Goal: Task Accomplishment & Management: Contribute content

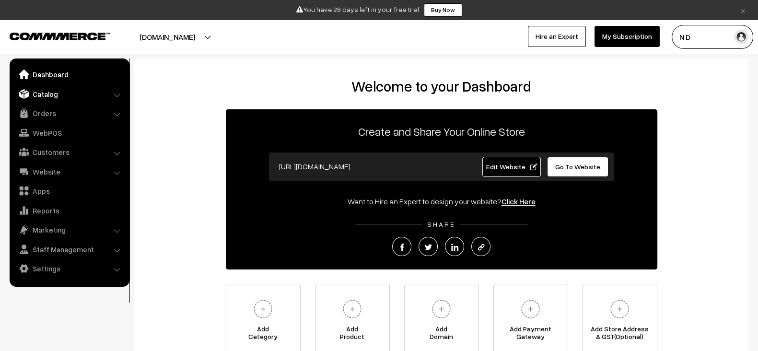
click at [59, 96] on link "Catalog" at bounding box center [69, 93] width 114 height 17
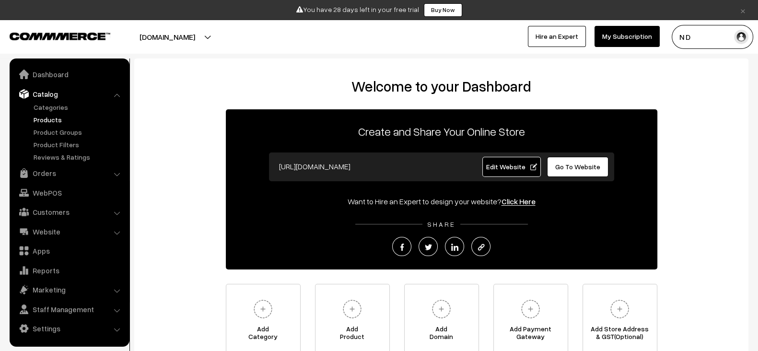
click at [50, 118] on link "Products" at bounding box center [78, 120] width 95 height 10
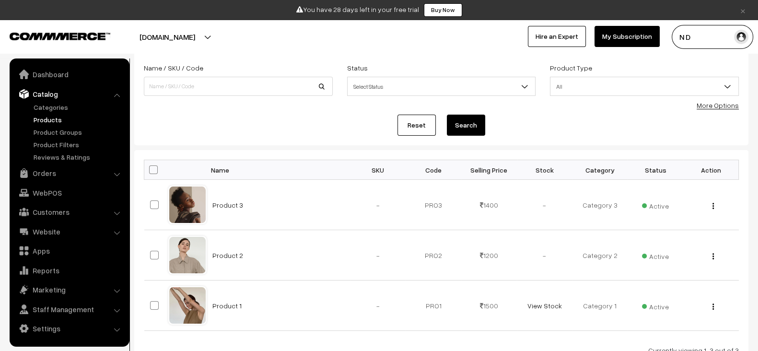
scroll to position [56, 0]
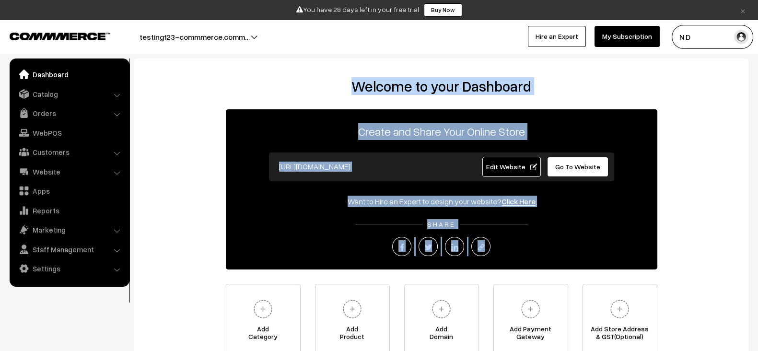
drag, startPoint x: 336, startPoint y: 79, endPoint x: 518, endPoint y: 257, distance: 254.1
click at [518, 257] on div "Welcome to your Dashboard Create and Share Your Online Store [URL][DOMAIN_NAME]…" at bounding box center [441, 217] width 595 height 278
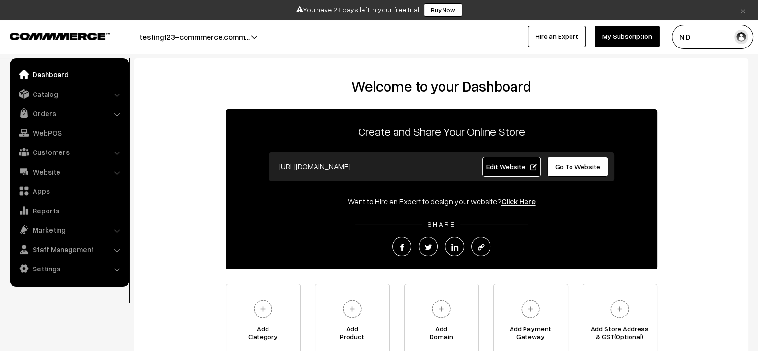
click at [518, 257] on div "Create and Share Your Online Store [URL][DOMAIN_NAME] Edit Website Go To Websit…" at bounding box center [441, 189] width 431 height 160
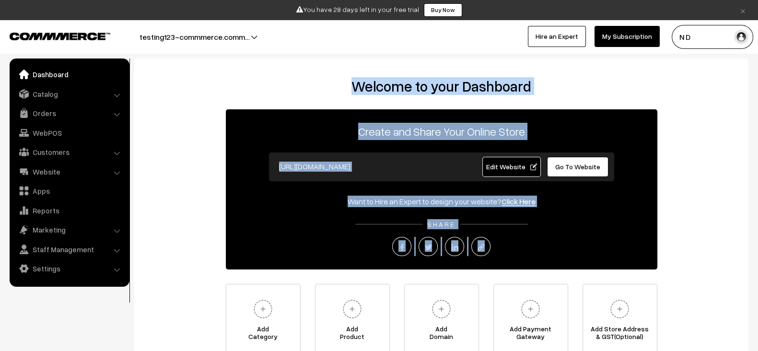
drag, startPoint x: 518, startPoint y: 257, endPoint x: 330, endPoint y: 80, distance: 258.3
click at [330, 80] on div "Welcome to your Dashboard Create and Share Your Online Store [URL][DOMAIN_NAME]…" at bounding box center [441, 217] width 595 height 278
click at [330, 80] on h2 "Welcome to your Dashboard" at bounding box center [441, 86] width 595 height 17
drag, startPoint x: 330, startPoint y: 80, endPoint x: 558, endPoint y: 250, distance: 284.6
click at [558, 250] on div "Welcome to your Dashboard Create and Share Your Online Store [URL][DOMAIN_NAME]…" at bounding box center [441, 217] width 595 height 278
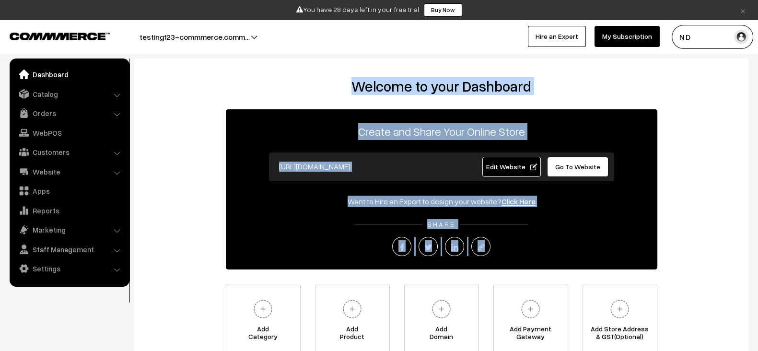
click at [558, 250] on div at bounding box center [441, 246] width 431 height 19
drag, startPoint x: 558, startPoint y: 250, endPoint x: 338, endPoint y: 77, distance: 280.2
click at [338, 77] on div "Welcome to your Dashboard Create and Share Your Online Store [URL][DOMAIN_NAME]…" at bounding box center [441, 218] width 614 height 321
drag, startPoint x: 338, startPoint y: 77, endPoint x: 567, endPoint y: 259, distance: 292.6
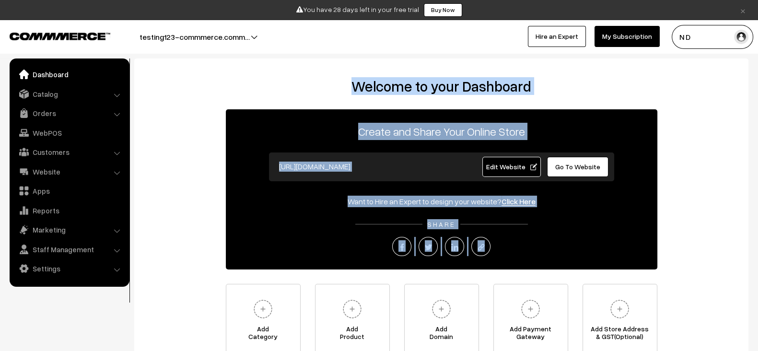
click at [567, 259] on div "Welcome to your Dashboard Create and Share Your Online Store [URL][DOMAIN_NAME]…" at bounding box center [441, 218] width 614 height 321
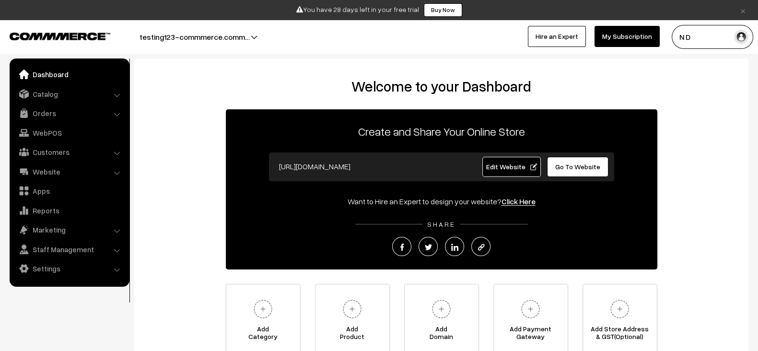
click at [567, 259] on div "Create and Share Your Online Store [URL][DOMAIN_NAME] Edit Website Go To Websit…" at bounding box center [441, 189] width 431 height 160
click at [513, 164] on span "Edit Website" at bounding box center [510, 166] width 51 height 8
click at [50, 94] on link "Catalog" at bounding box center [69, 93] width 114 height 17
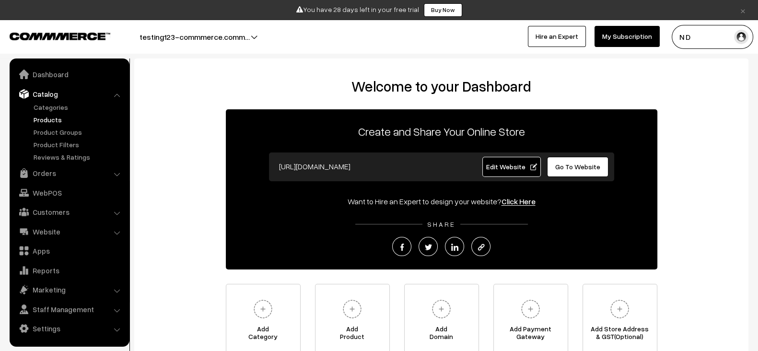
click at [50, 117] on link "Products" at bounding box center [78, 120] width 95 height 10
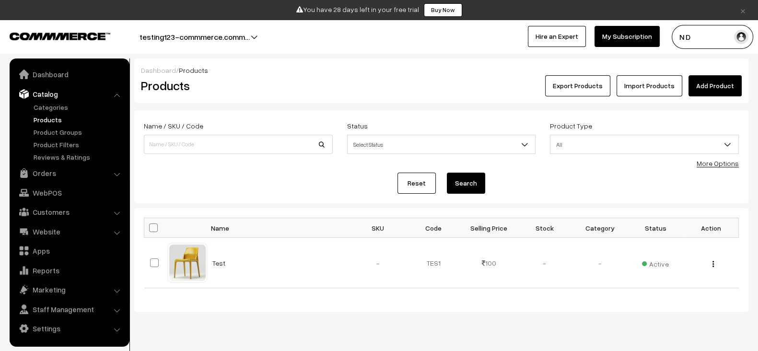
click at [722, 89] on link "Add Product" at bounding box center [714, 85] width 53 height 21
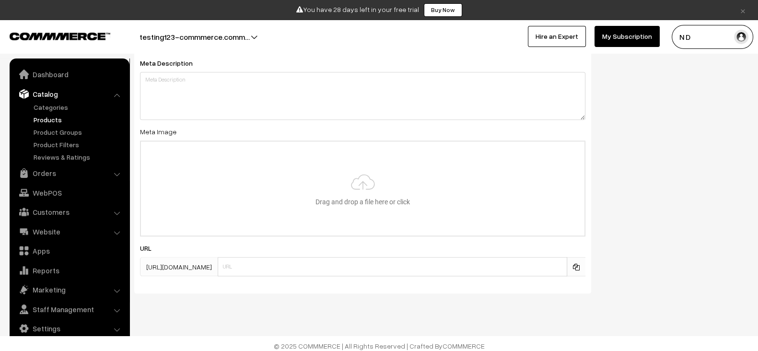
scroll to position [1326, 0]
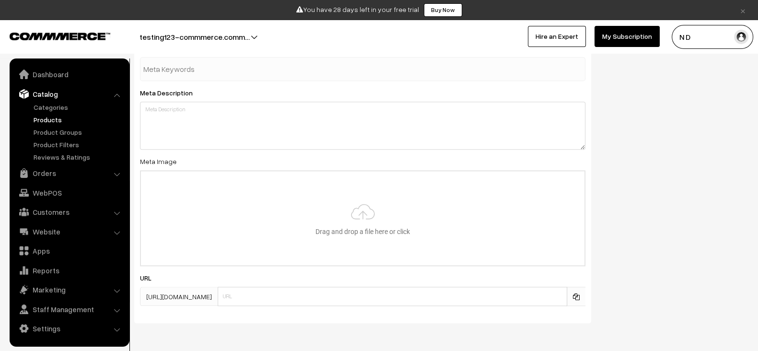
click at [652, 183] on div "SEO Meta Title Prefix: Suffix: Meta Keywords Meta Description Meta Image Drag a…" at bounding box center [441, 144] width 628 height 371
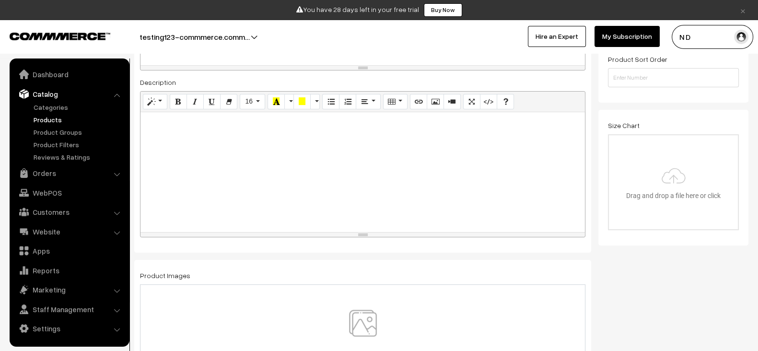
scroll to position [259, 0]
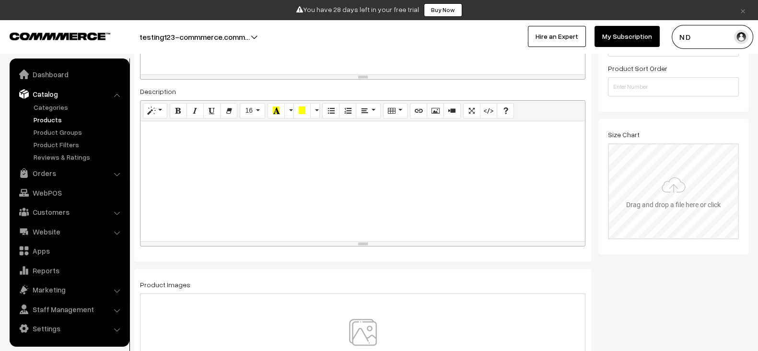
click at [645, 170] on input "file" at bounding box center [673, 191] width 129 height 94
type input "C:\fakepath\file_example_WEBP_1500kB (1).webp"
click at [364, 239] on div "Normal Quote Code Header 1 Header 2 Header 3 Header 4 Header 5 Header 6 16 8 9 …" at bounding box center [362, 170] width 445 height 146
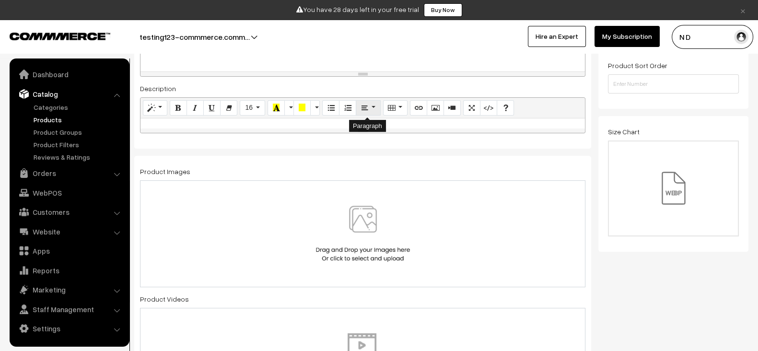
drag, startPoint x: 364, startPoint y: 239, endPoint x: 368, endPoint y: 112, distance: 127.5
click at [368, 112] on div "Normal Quote Code Header 1 Header 2 Header 3 Header 4 Header 5 Header 6 16 8 9 …" at bounding box center [362, 115] width 445 height 36
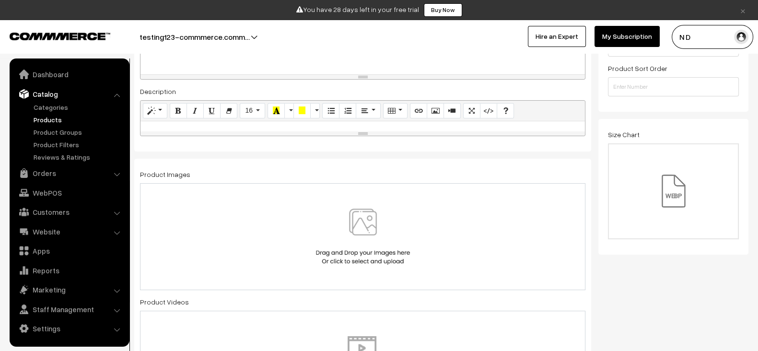
drag, startPoint x: 642, startPoint y: 203, endPoint x: 658, endPoint y: 317, distance: 115.3
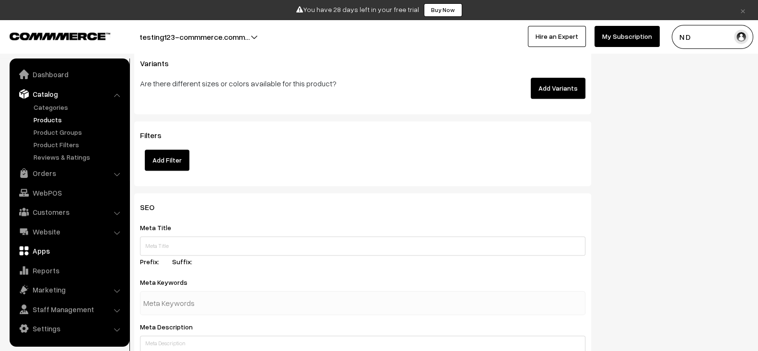
scroll to position [963, 0]
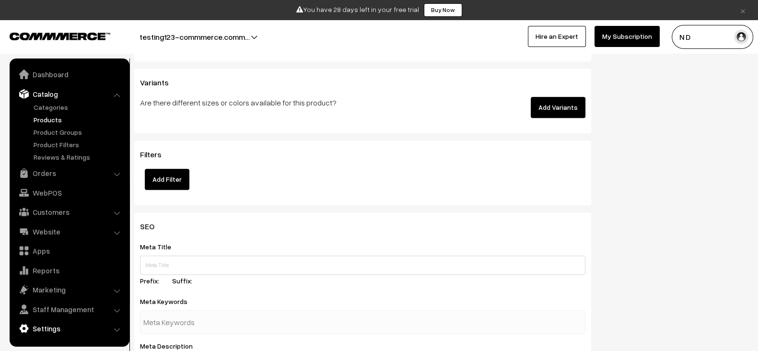
click at [67, 328] on link "Settings" at bounding box center [69, 328] width 114 height 17
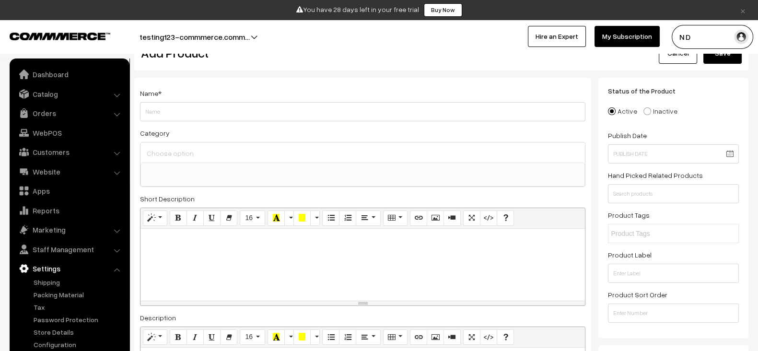
scroll to position [0, 0]
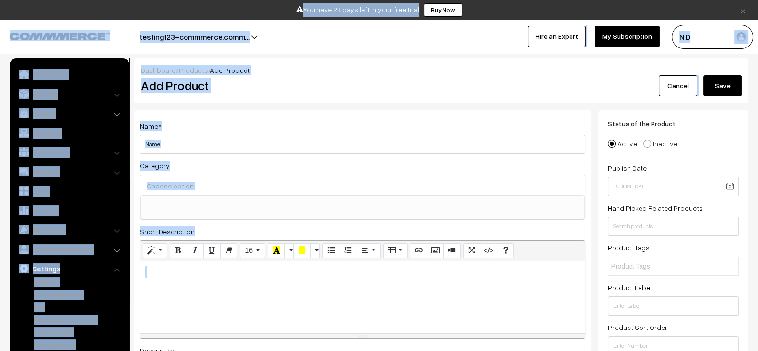
drag, startPoint x: 127, startPoint y: 11, endPoint x: 578, endPoint y: 335, distance: 556.2
